Goal: Task Accomplishment & Management: Use online tool/utility

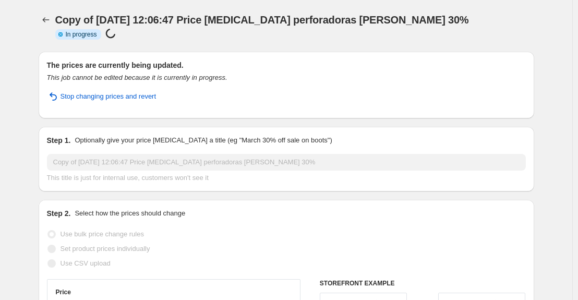
select select "pcap"
select select "no_change"
select select "collection"
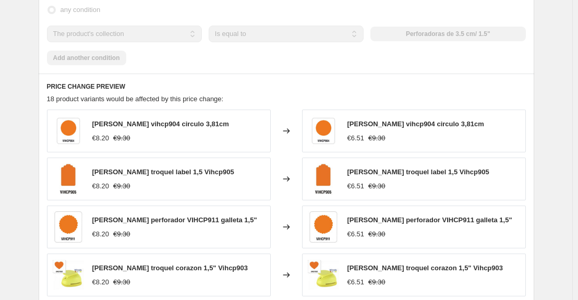
scroll to position [718, 0]
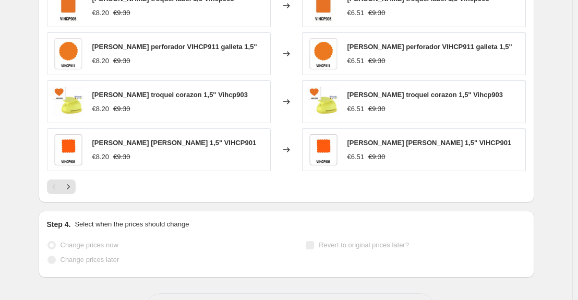
scroll to position [927, 0]
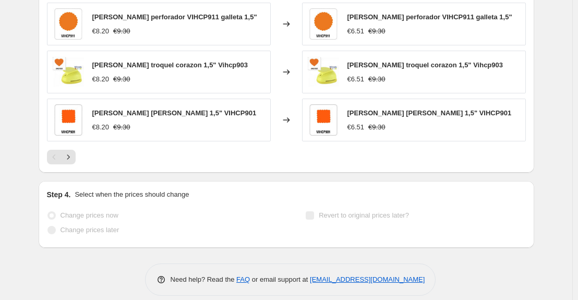
click at [59, 208] on label "Change prices now" at bounding box center [82, 215] width 71 height 15
click at [94, 211] on span "Change prices now" at bounding box center [90, 215] width 58 height 8
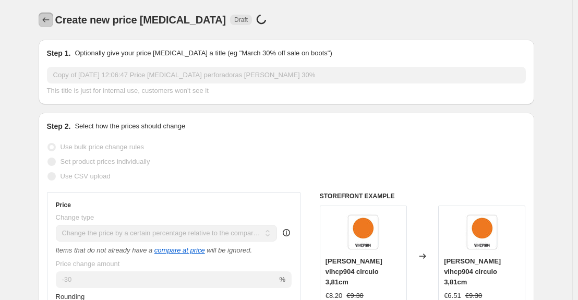
click at [51, 18] on icon "Price change jobs" at bounding box center [46, 20] width 10 height 10
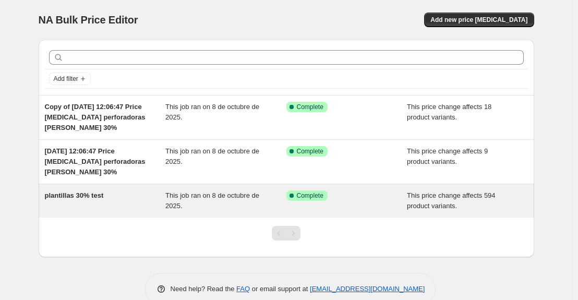
click at [318, 195] on span "Complete" at bounding box center [310, 195] width 27 height 8
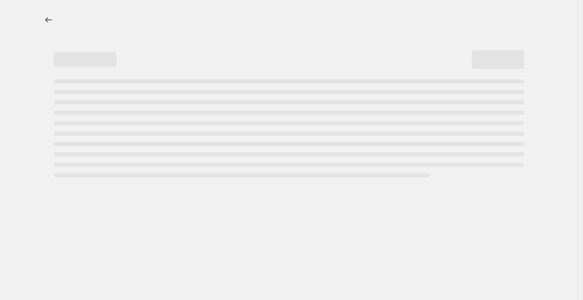
select select "pcap"
select select "no_change"
select select "collection"
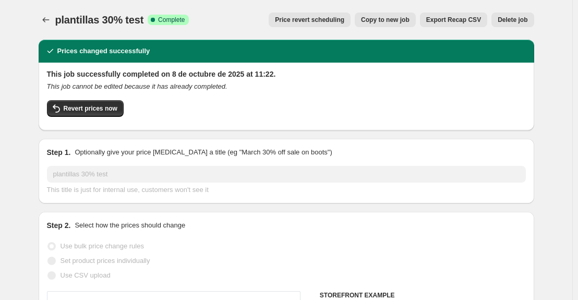
click at [395, 23] on span "Copy to new job" at bounding box center [385, 20] width 49 height 8
select select "pcap"
select select "no_change"
select select "collection"
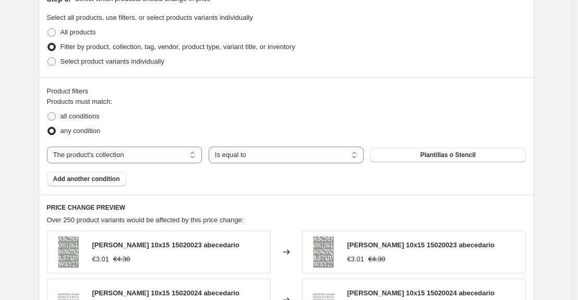
scroll to position [626, 0]
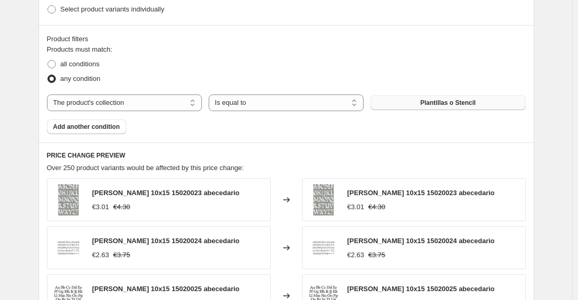
click at [450, 102] on span "Plantillas o Stencil" at bounding box center [448, 103] width 55 height 8
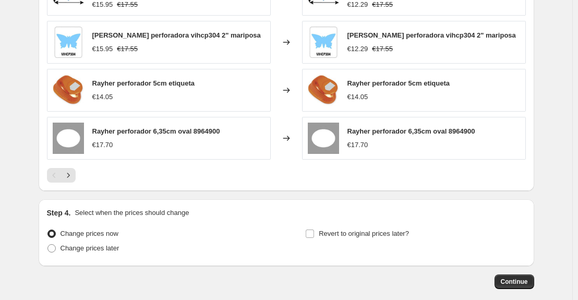
scroll to position [887, 0]
click at [518, 277] on span "Continue" at bounding box center [514, 281] width 27 height 8
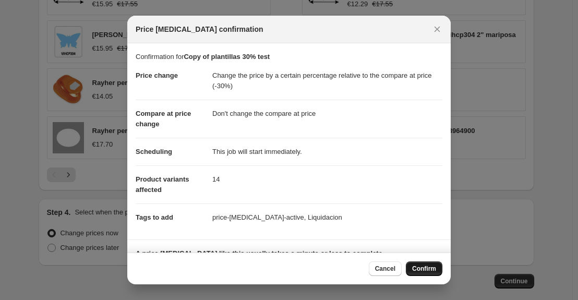
click at [426, 268] on span "Confirm" at bounding box center [424, 269] width 24 height 8
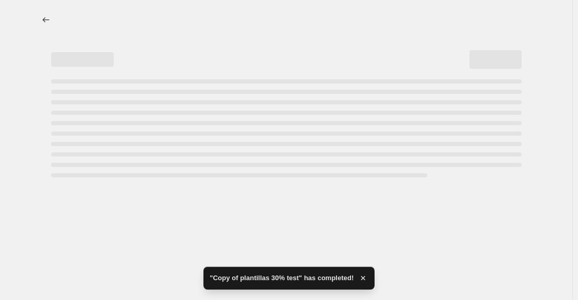
select select "pcap"
select select "no_change"
select select "collection"
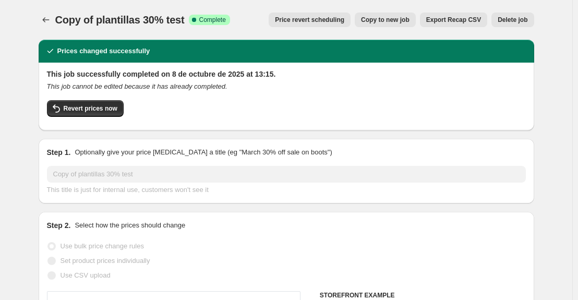
click at [387, 19] on span "Copy to new job" at bounding box center [385, 20] width 49 height 8
select select "pcap"
select select "no_change"
select select "collection"
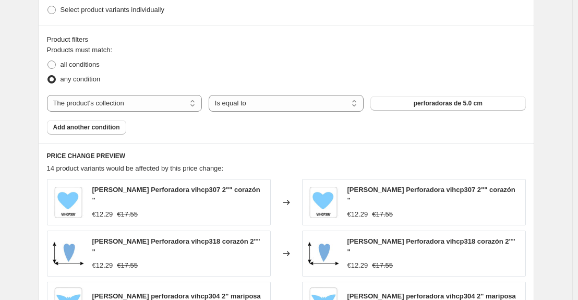
scroll to position [626, 0]
click at [442, 103] on span "perforadoras de 5.0 cm" at bounding box center [448, 103] width 69 height 8
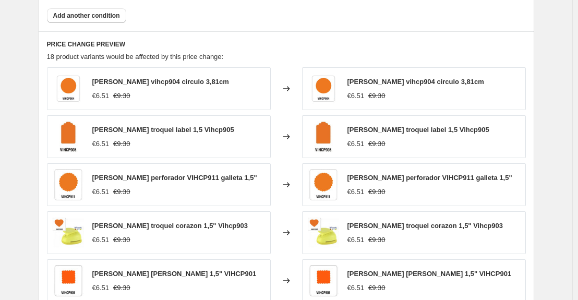
scroll to position [678, 0]
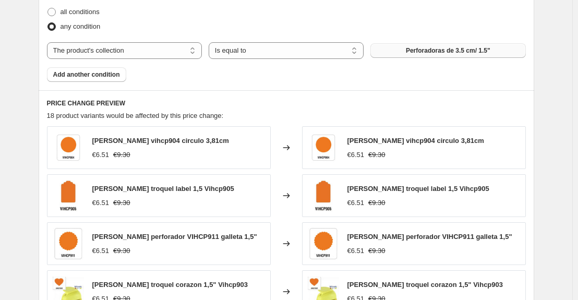
click at [465, 51] on span "Perforadoras de 3.5 cm/ 1.5"" at bounding box center [448, 50] width 85 height 8
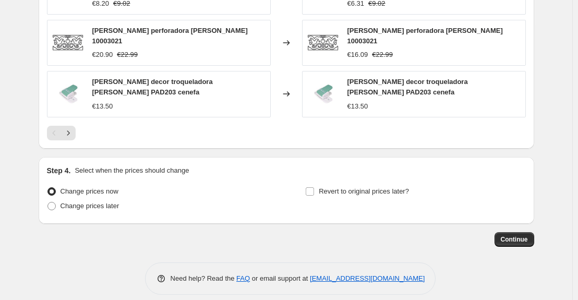
scroll to position [933, 0]
click at [518, 235] on span "Continue" at bounding box center [514, 239] width 27 height 8
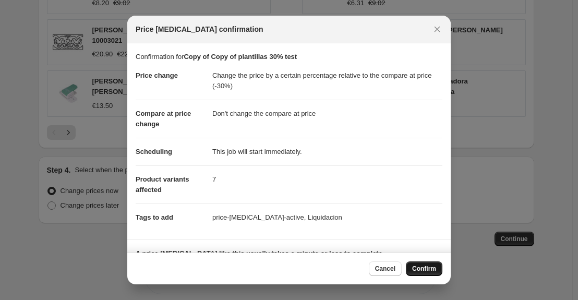
click at [424, 267] on span "Confirm" at bounding box center [424, 269] width 24 height 8
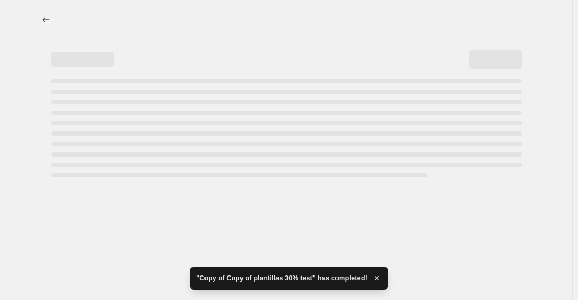
select select "pcap"
select select "no_change"
select select "collection"
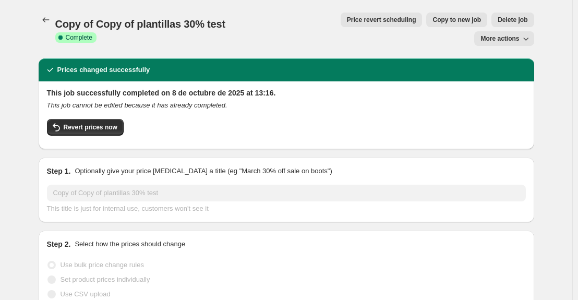
click at [433, 20] on span "Copy to new job" at bounding box center [457, 20] width 49 height 8
select select "pcap"
select select "no_change"
select select "collection"
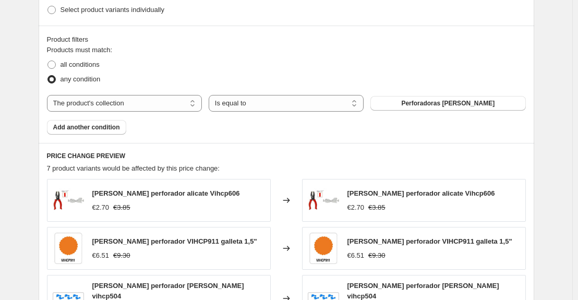
scroll to position [626, 0]
click at [443, 106] on span "Perforadoras [PERSON_NAME]" at bounding box center [447, 103] width 93 height 8
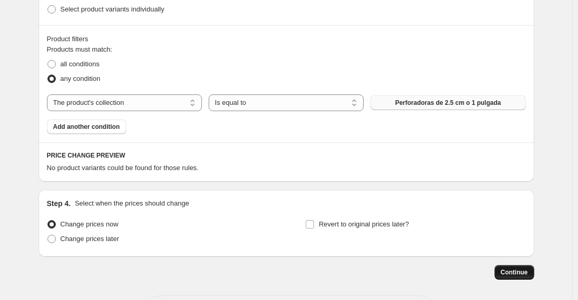
click at [531, 274] on button "Continue" at bounding box center [515, 272] width 40 height 15
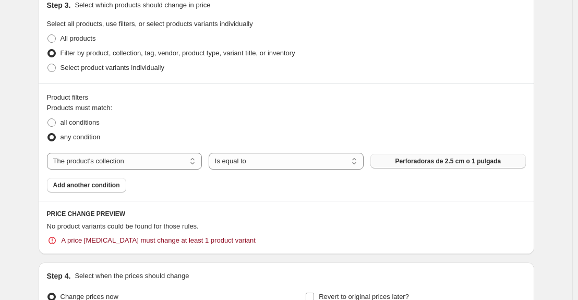
click at [461, 159] on span "Perforadoras de 2.5 cm o 1 pulgada" at bounding box center [448, 161] width 106 height 8
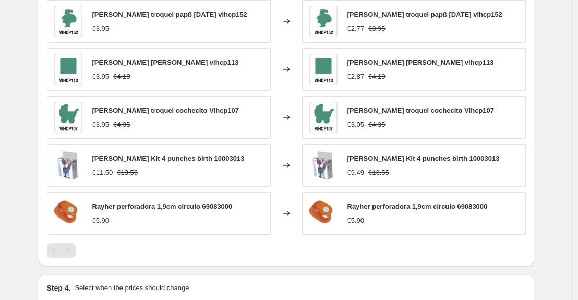
scroll to position [881, 0]
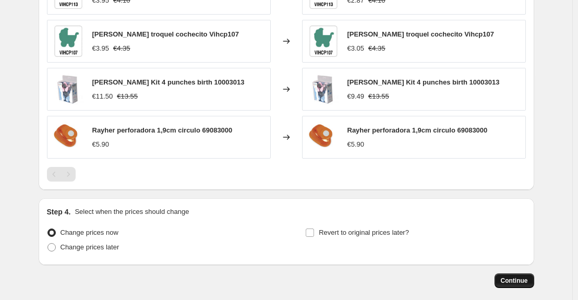
click at [528, 281] on span "Continue" at bounding box center [514, 281] width 27 height 8
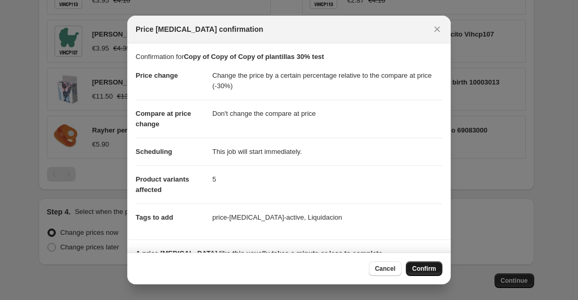
click at [433, 268] on span "Confirm" at bounding box center [424, 269] width 24 height 8
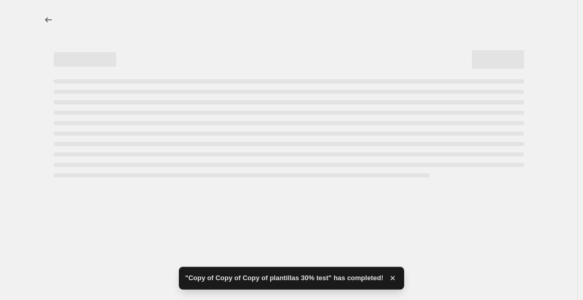
select select "pcap"
select select "no_change"
select select "collection"
